Goal: Transaction & Acquisition: Register for event/course

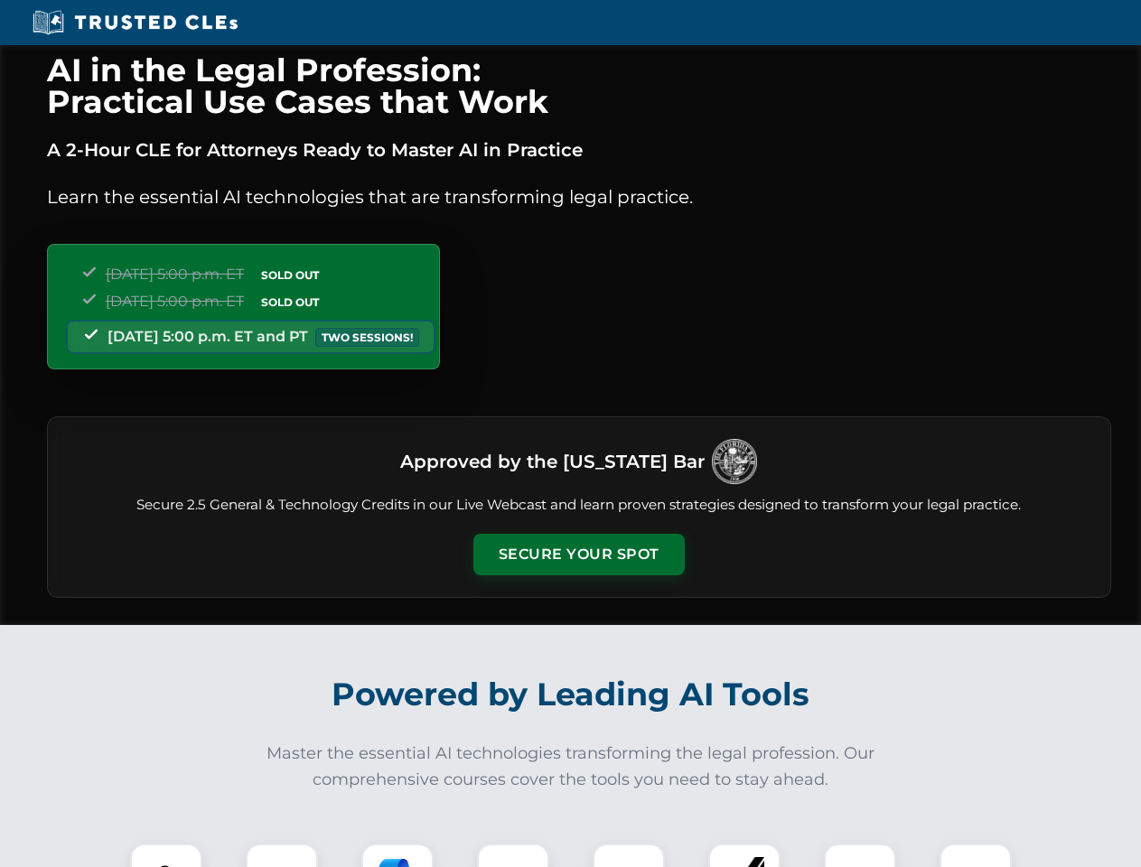
click at [578, 555] on button "Secure Your Spot" at bounding box center [578, 555] width 211 height 42
click at [166, 855] on img at bounding box center [166, 880] width 52 height 52
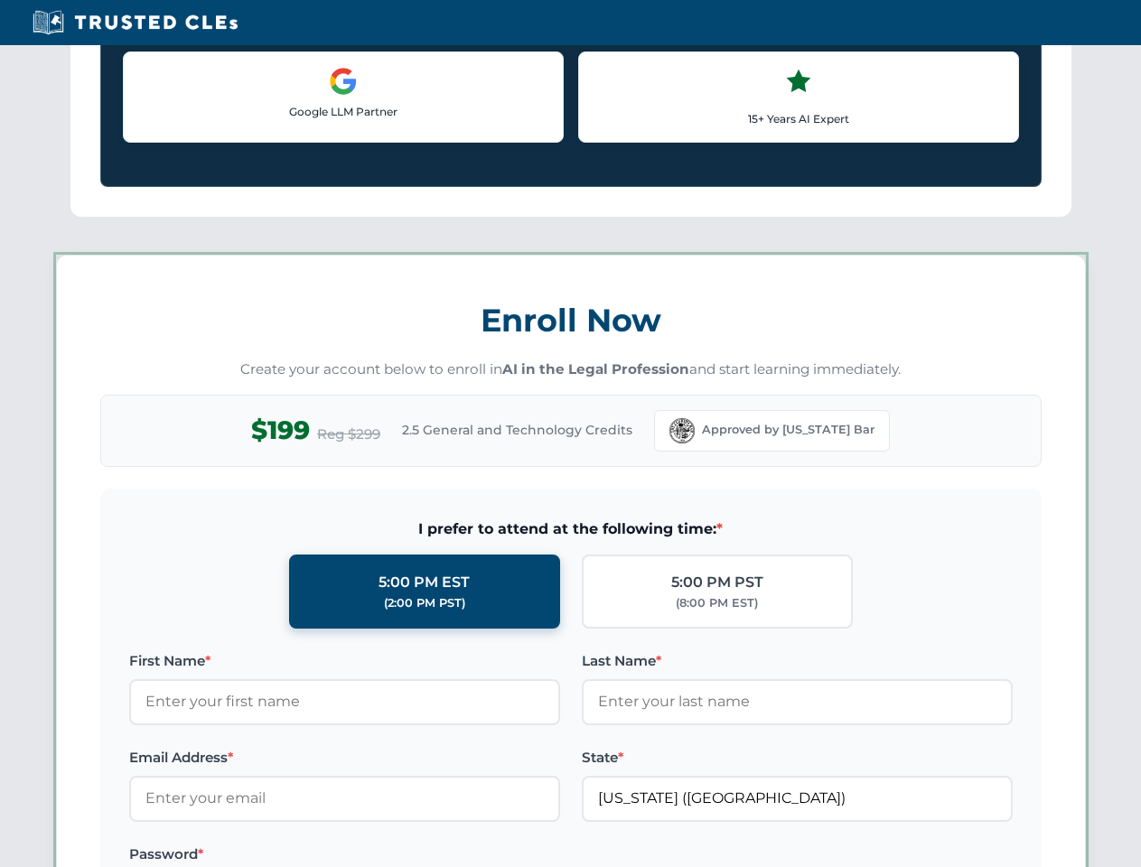
click at [397, 855] on label "Password *" at bounding box center [344, 855] width 431 height 22
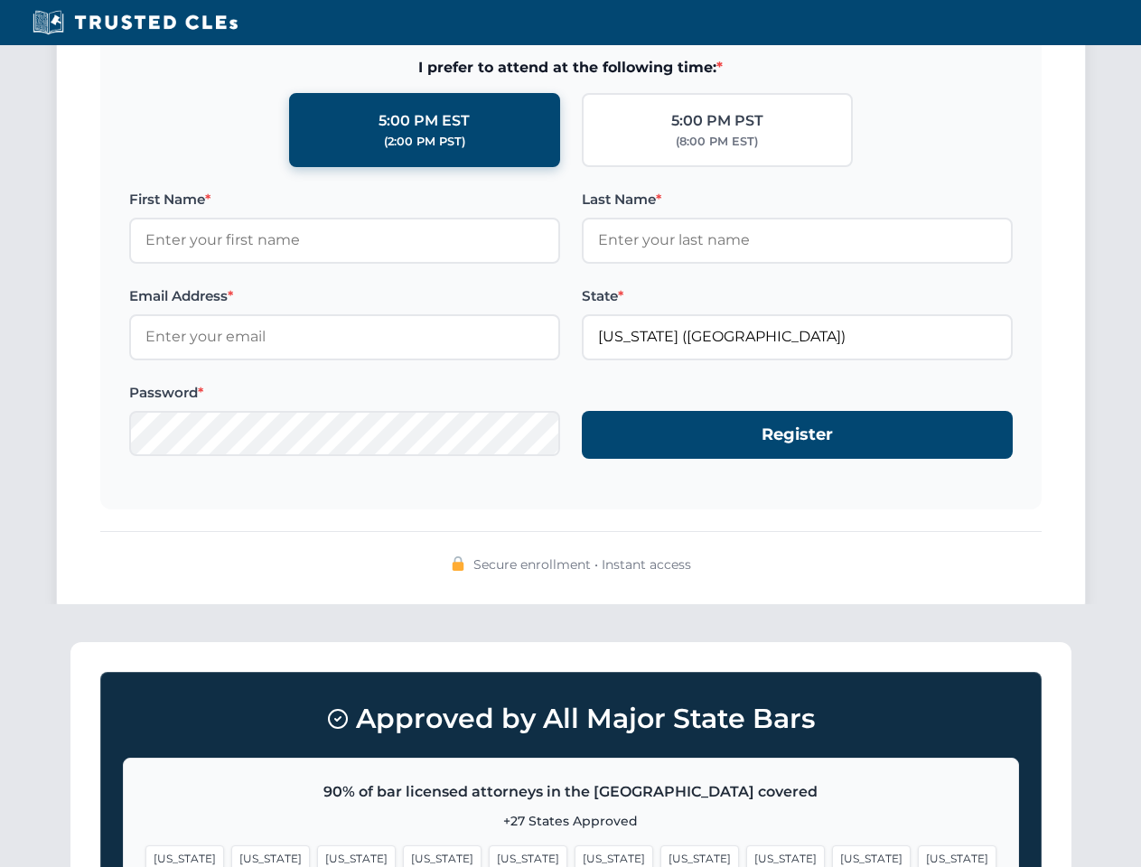
click at [832, 855] on span "[US_STATE]" at bounding box center [871, 859] width 79 height 26
